Goal: Information Seeking & Learning: Learn about a topic

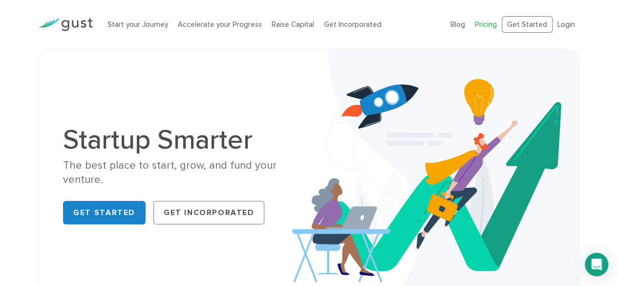
click at [489, 24] on link "Pricing" at bounding box center [486, 24] width 22 height 9
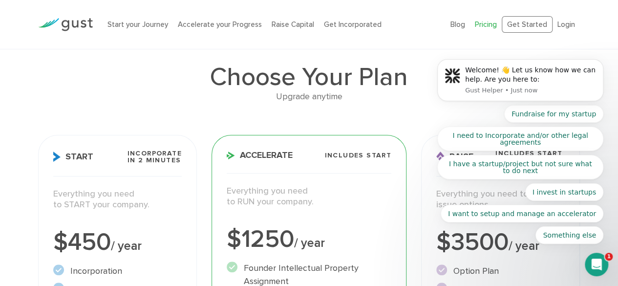
scroll to position [49, 0]
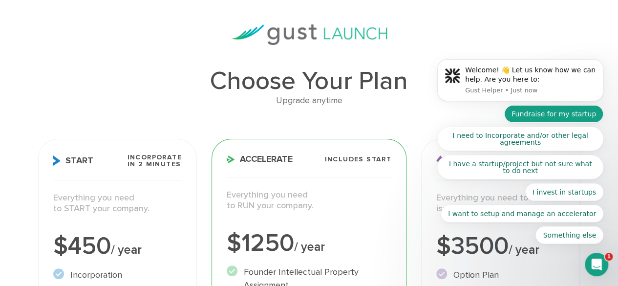
click at [565, 116] on button "Fundraise for my startup" at bounding box center [553, 114] width 99 height 18
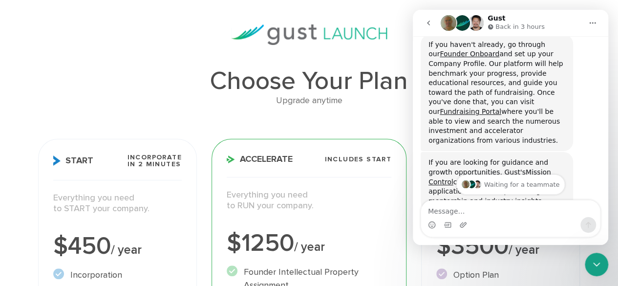
scroll to position [169, 0]
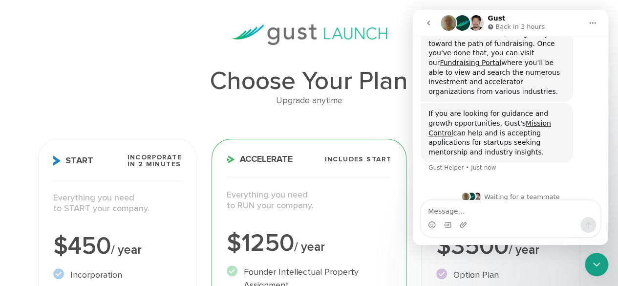
drag, startPoint x: 428, startPoint y: 104, endPoint x: 462, endPoint y: 144, distance: 51.7
click at [462, 144] on div "If you are looking for guidance and growth opportunities, Gust's Mission Contro…" at bounding box center [497, 133] width 152 height 60
copy div "If you are looking for guidance and growth opportunities, Gust's Mission Contro…"
